Goal: Task Accomplishment & Management: Manage account settings

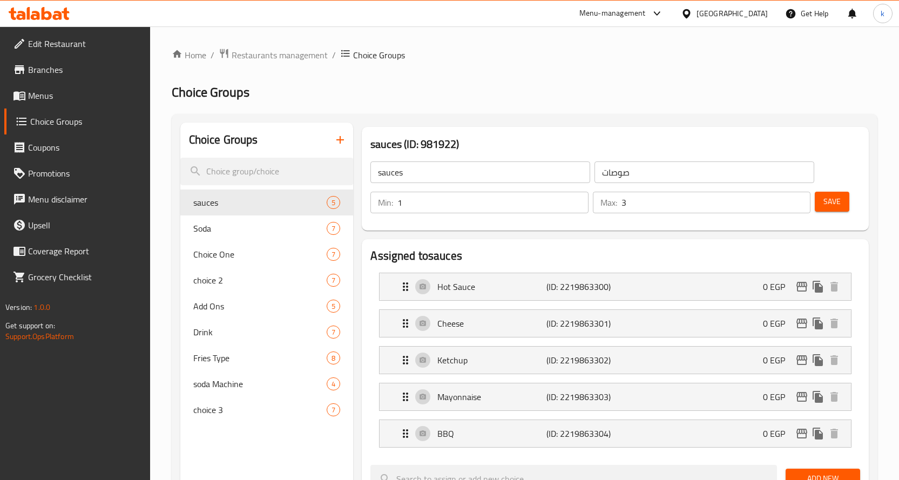
click at [759, 12] on div "[GEOGRAPHIC_DATA]" at bounding box center [731, 14] width 71 height 12
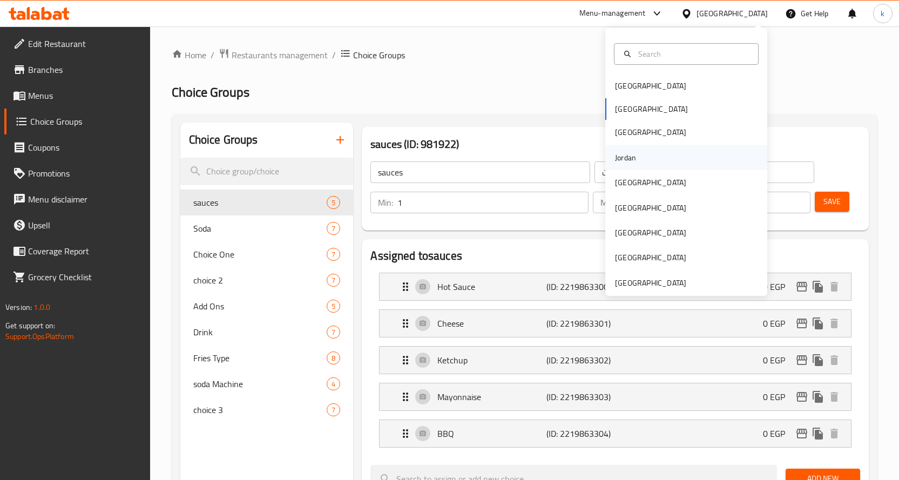
click at [639, 157] on div "Jordan" at bounding box center [686, 157] width 162 height 25
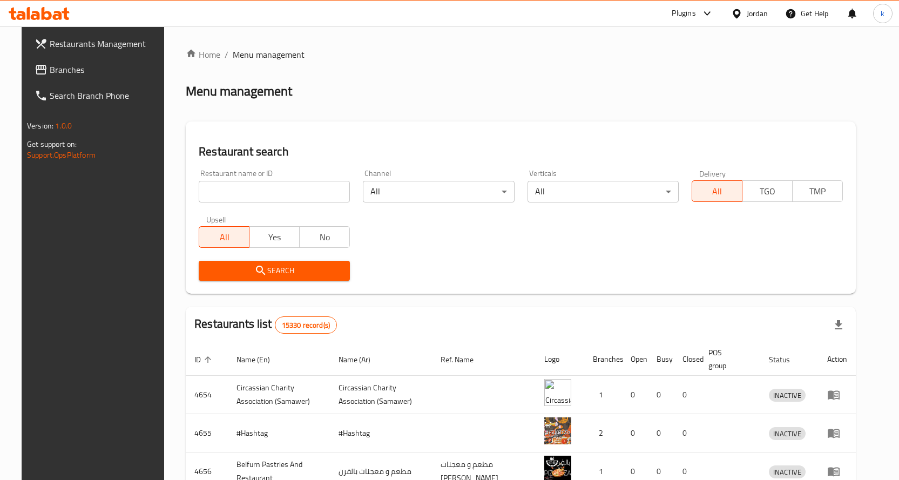
click at [82, 78] on link "Branches" at bounding box center [99, 70] width 146 height 26
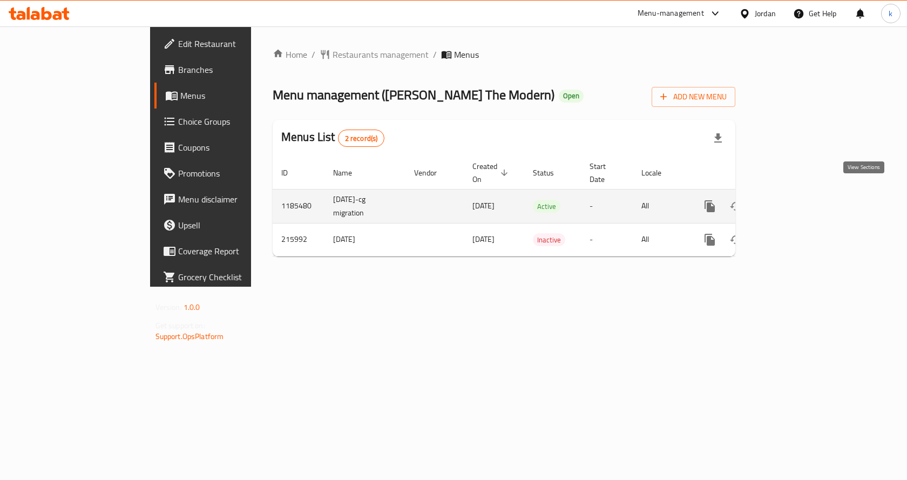
click at [801, 193] on link "enhanced table" at bounding box center [788, 206] width 26 height 26
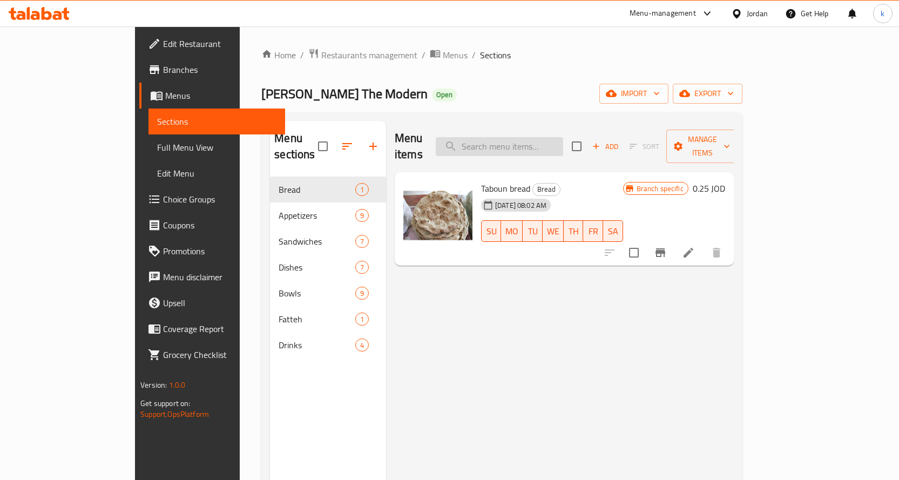
click at [563, 138] on input "search" at bounding box center [499, 146] width 127 height 19
paste input "Hummus Bowl"
type input "Hummus Bowl"
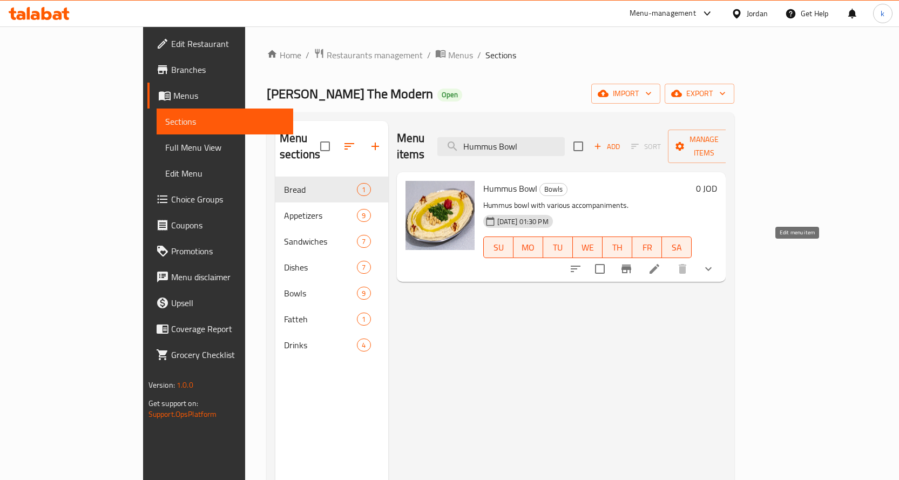
click at [659, 264] on icon at bounding box center [654, 269] width 10 height 10
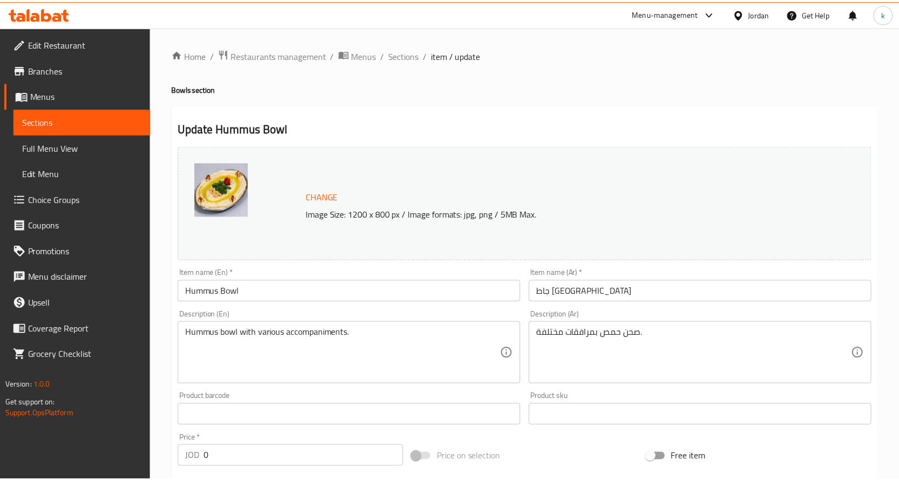
scroll to position [354, 0]
